Goal: Transaction & Acquisition: Purchase product/service

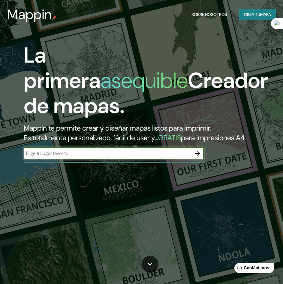
click at [85, 140] on font "Es totalmente personalizado, fácil de usar y..." at bounding box center [91, 137] width 135 height 9
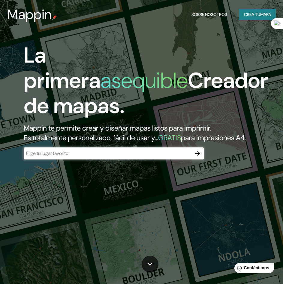
click at [78, 165] on div "La primera asequible Creador de mapas. Mappin te permite crear y diseñar mapas …" at bounding box center [137, 104] width 255 height 123
click at [76, 165] on div "La primera asequible Creador de mapas. Mappin te permite crear y diseñar mapas …" at bounding box center [137, 104] width 255 height 123
click at [72, 159] on div "​" at bounding box center [114, 153] width 180 height 12
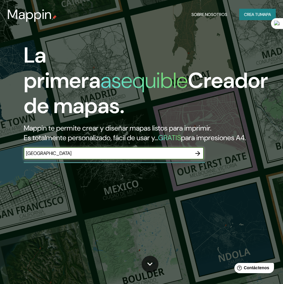
type input "[GEOGRAPHIC_DATA]"
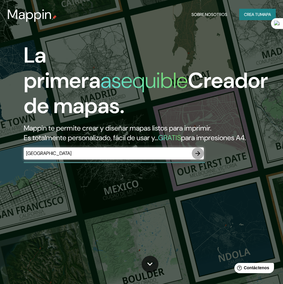
click at [198, 157] on icon "button" at bounding box center [197, 153] width 7 height 7
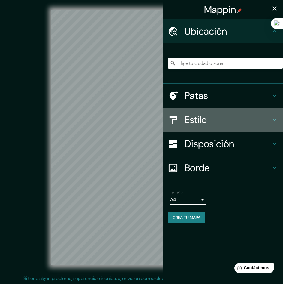
click at [195, 124] on font "Estilo" at bounding box center [196, 119] width 23 height 13
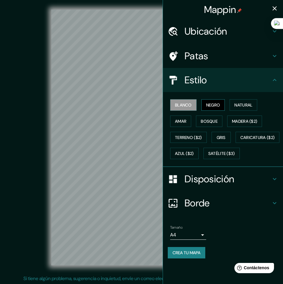
click at [216, 110] on button "Negro" at bounding box center [214, 104] width 24 height 11
click at [235, 108] on button "Natural" at bounding box center [244, 104] width 28 height 11
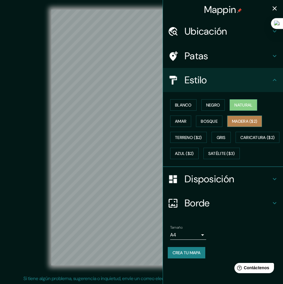
click at [240, 123] on font "Madera ($2)" at bounding box center [244, 120] width 25 height 5
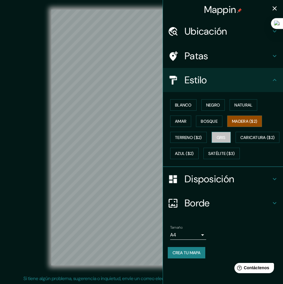
click at [219, 137] on font "Gris" at bounding box center [221, 137] width 9 height 5
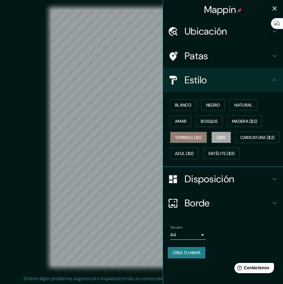
click at [200, 140] on font "Terreno ($2)" at bounding box center [188, 137] width 27 height 5
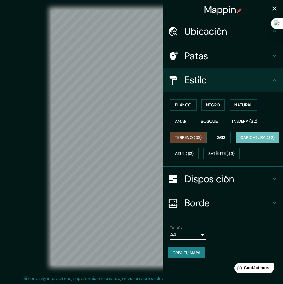
click at [236, 143] on button "Caricatura ($2)" at bounding box center [258, 137] width 44 height 11
click at [209, 157] on font "Satélite ($3)" at bounding box center [222, 153] width 27 height 8
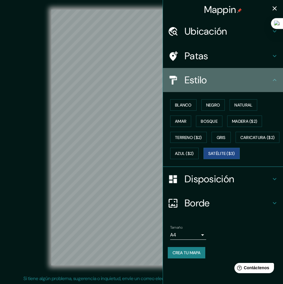
click at [273, 86] on div "Estilo" at bounding box center [223, 80] width 120 height 24
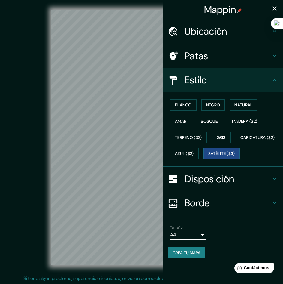
click at [212, 49] on div "Patas" at bounding box center [223, 56] width 120 height 24
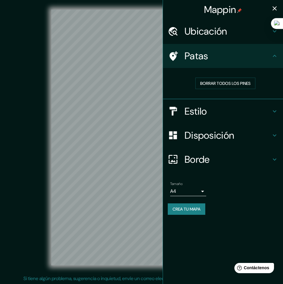
click at [226, 34] on font "Ubicación" at bounding box center [206, 31] width 43 height 13
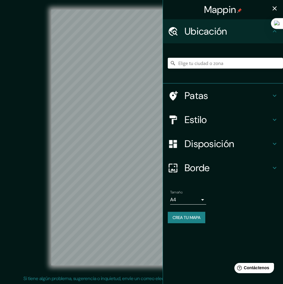
click at [226, 34] on font "Ubicación" at bounding box center [206, 31] width 43 height 13
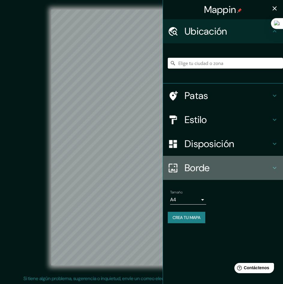
click at [209, 166] on font "Borde" at bounding box center [197, 167] width 25 height 13
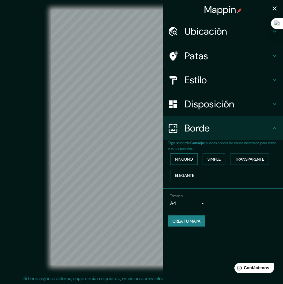
click at [189, 158] on font "Ninguno" at bounding box center [184, 158] width 18 height 5
click at [213, 157] on font "Simple" at bounding box center [214, 158] width 13 height 5
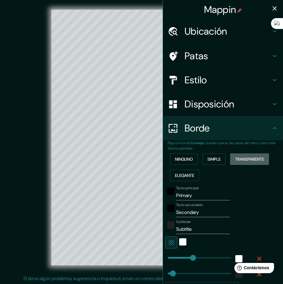
click at [258, 156] on font "Transparente" at bounding box center [249, 158] width 29 height 5
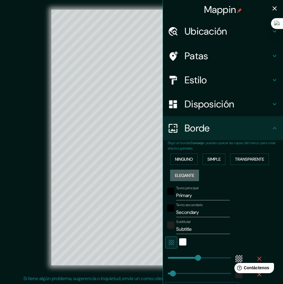
drag, startPoint x: 189, startPoint y: 175, endPoint x: 185, endPoint y: 175, distance: 3.3
click at [185, 175] on font "Elegante" at bounding box center [184, 174] width 19 height 5
click at [5, 220] on div "© Mapbox © OpenStreetMap Improve this map © Maxar" at bounding box center [142, 137] width 274 height 275
click at [271, 7] on icon "button" at bounding box center [274, 8] width 7 height 7
type input "240"
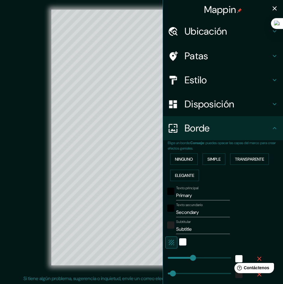
type input "48"
type input "24"
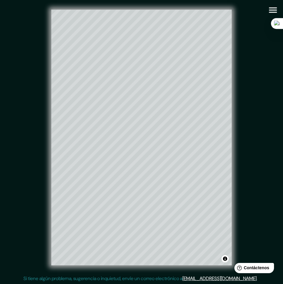
click at [149, 6] on div "© Mapbox © OpenStreetMap Improve this map © Maxar" at bounding box center [142, 137] width 274 height 275
